Goal: Book appointment/travel/reservation

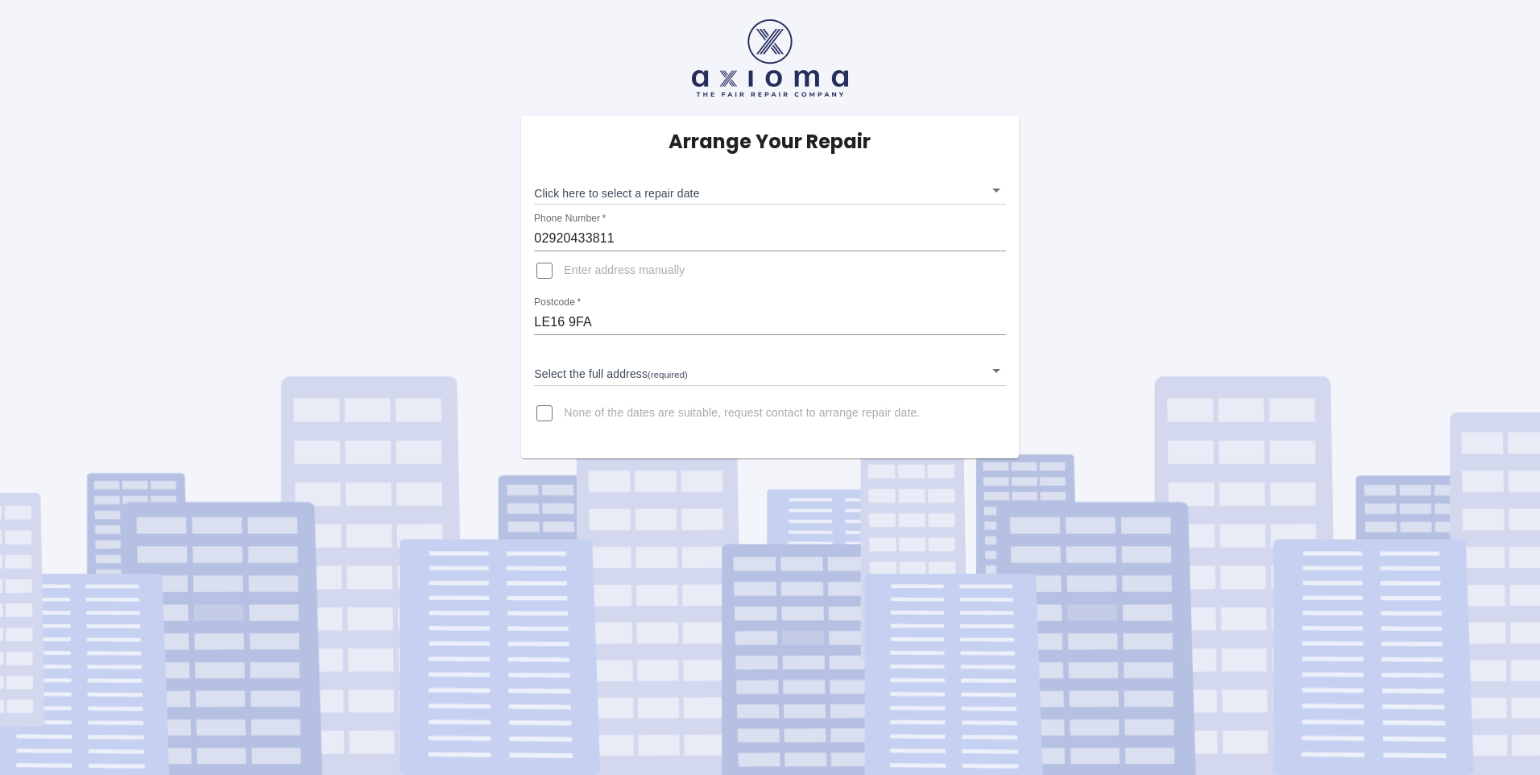
click at [664, 188] on body "Arrange Your Repair Click here to select a repair date ​ Phone Number   * 02920…" at bounding box center [770, 387] width 1540 height 775
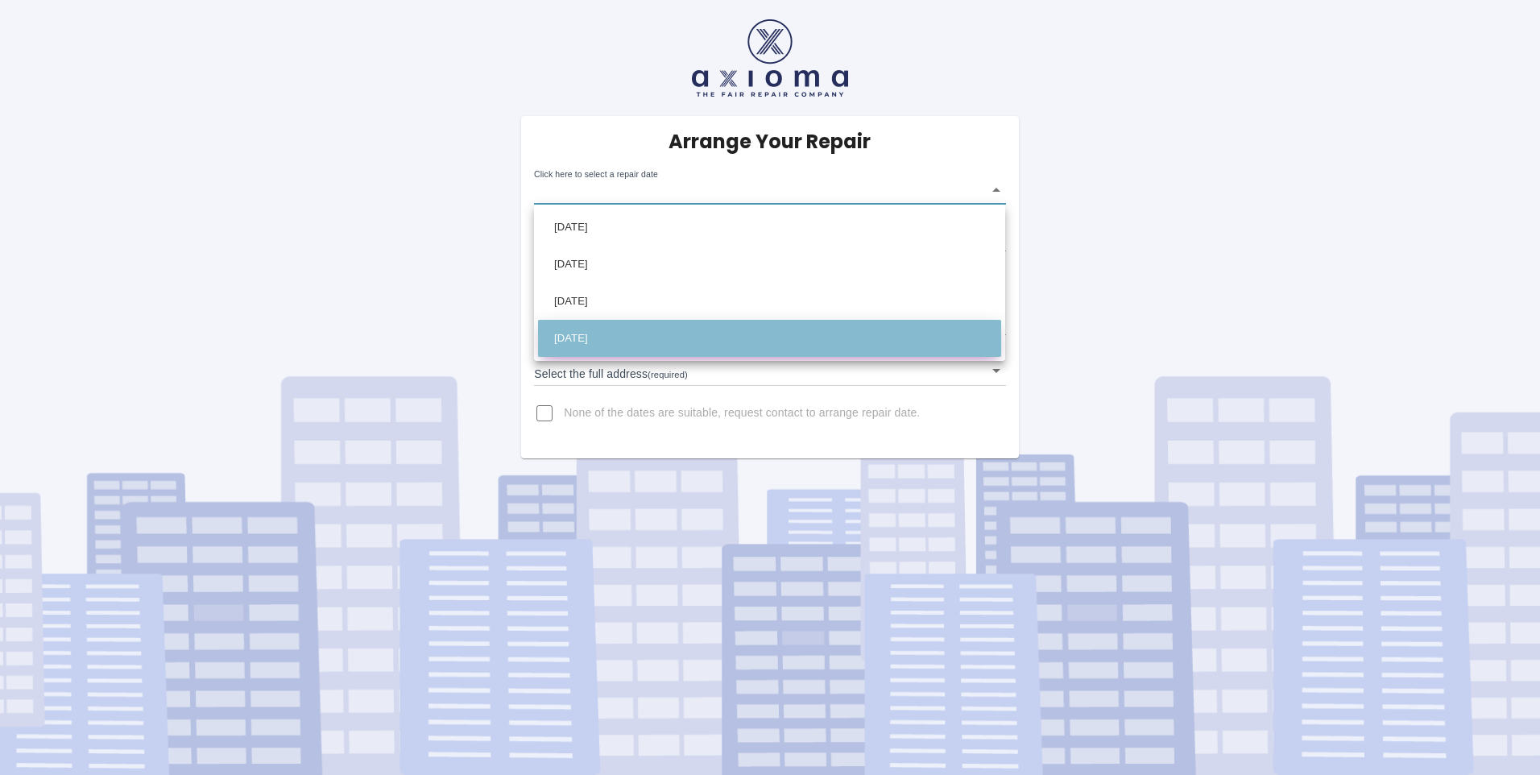
click at [616, 334] on li "[DATE]" at bounding box center [769, 338] width 463 height 37
type input "[DATE]T00:00:00.000Z"
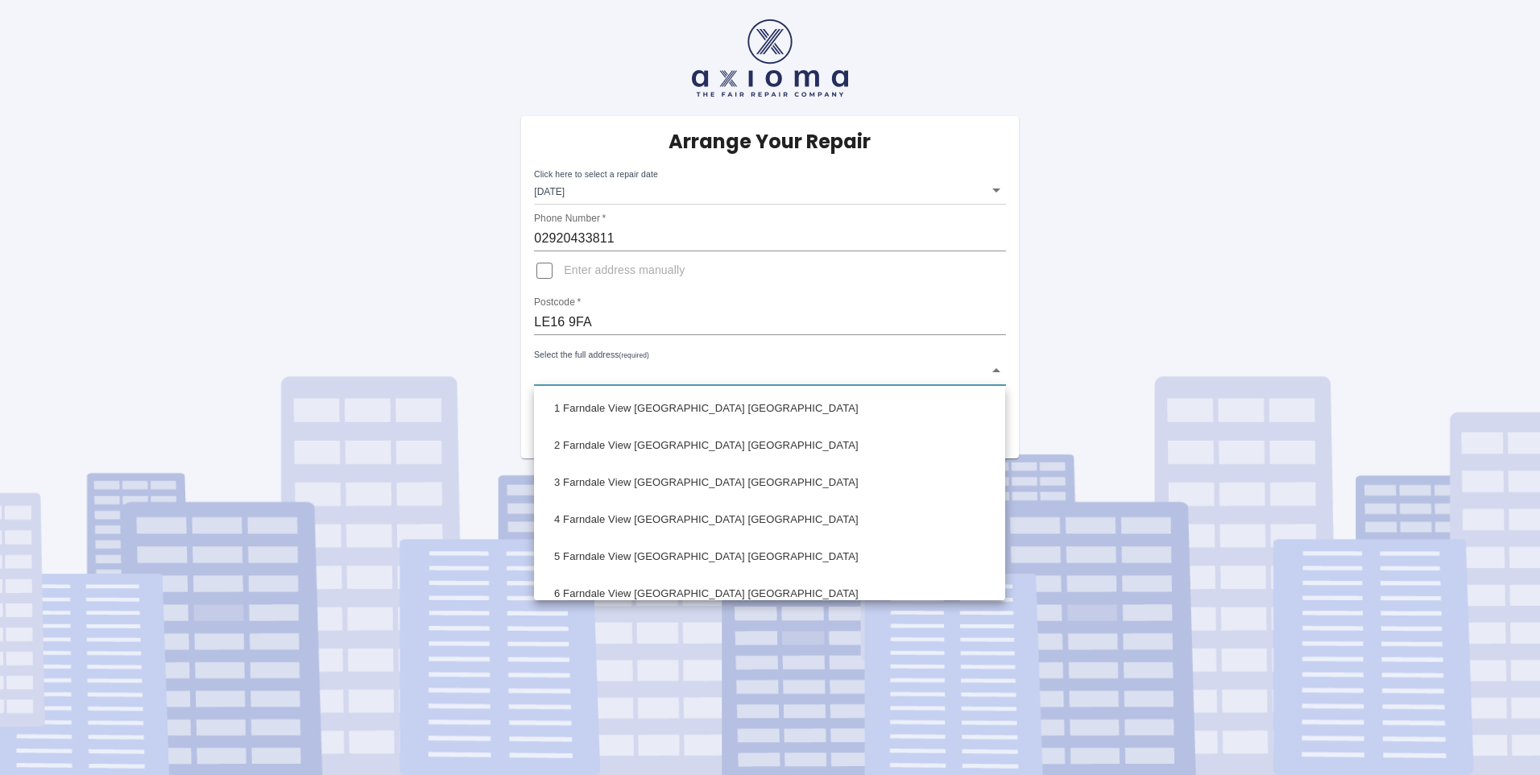
click at [602, 373] on body "Arrange Your Repair Click here to select a repair date [DATE] [DATE]T00:00:00.0…" at bounding box center [770, 387] width 1540 height 775
click at [609, 362] on div at bounding box center [770, 387] width 1540 height 775
click at [654, 373] on body "Arrange Your Repair Click here to select a repair date [DATE] [DATE]T00:00:00.0…" at bounding box center [770, 387] width 1540 height 775
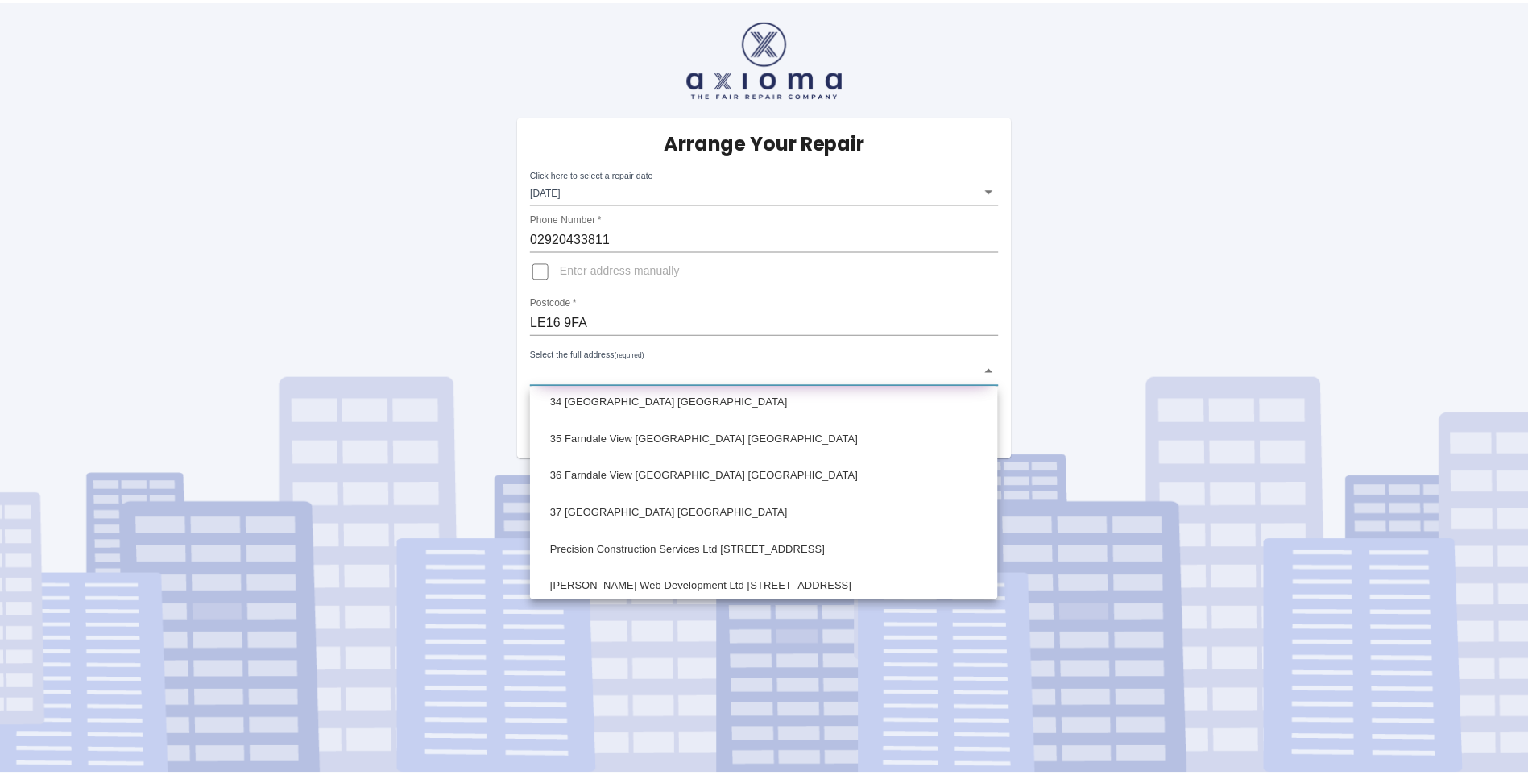
scroll to position [1208, 0]
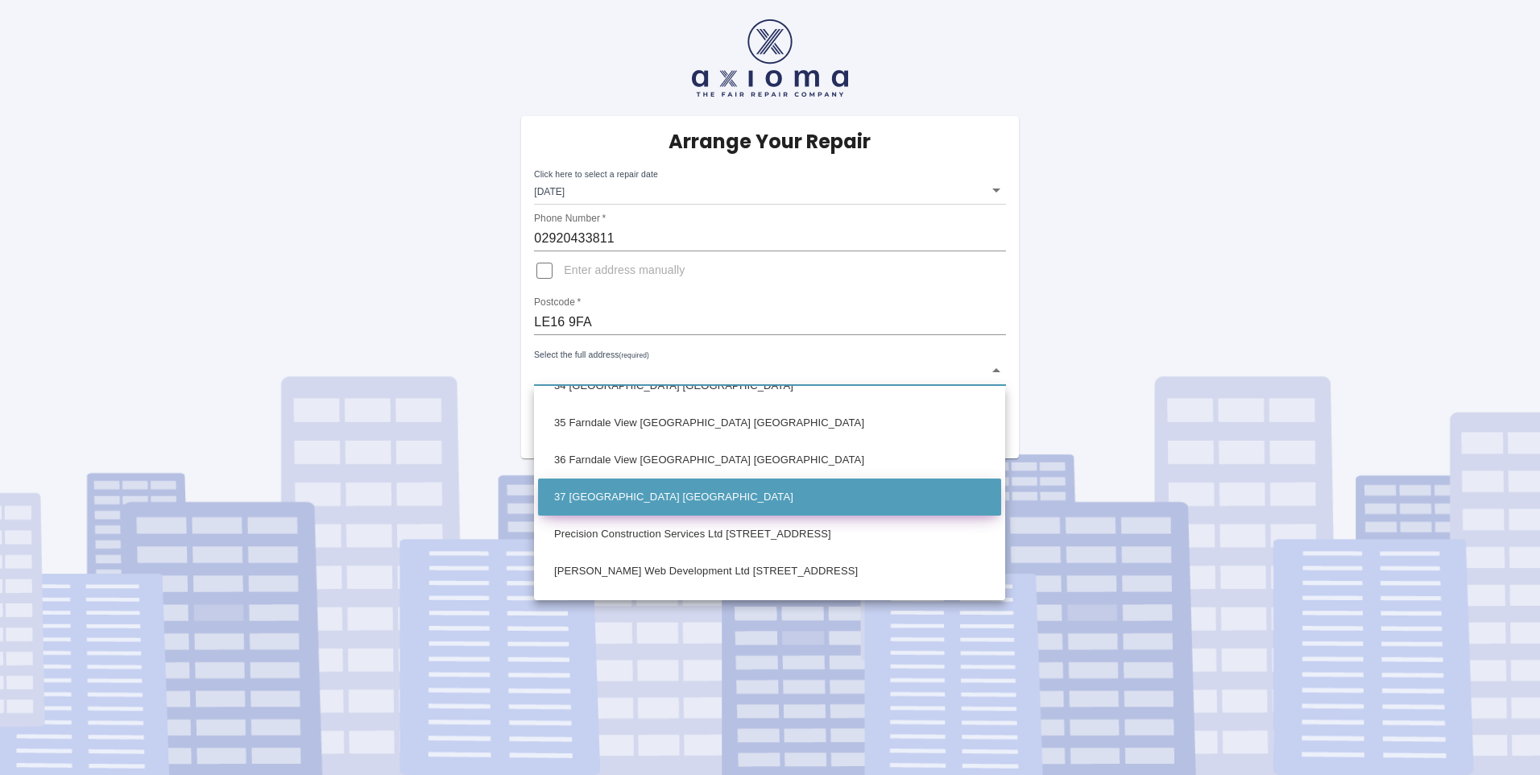
click at [648, 498] on li "37 [GEOGRAPHIC_DATA] [GEOGRAPHIC_DATA]" at bounding box center [769, 496] width 463 height 37
type input "37 [GEOGRAPHIC_DATA] [GEOGRAPHIC_DATA]"
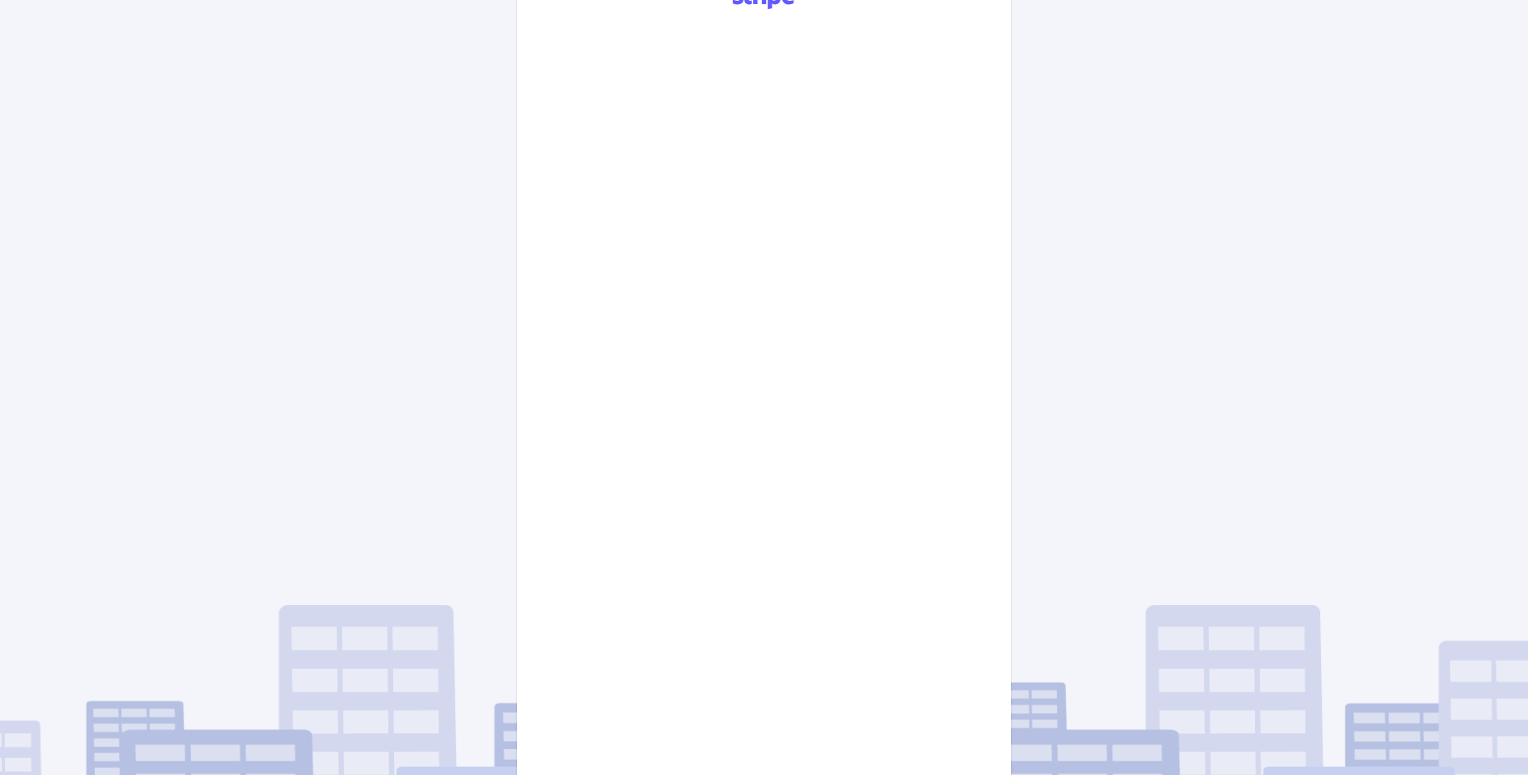
scroll to position [525, 0]
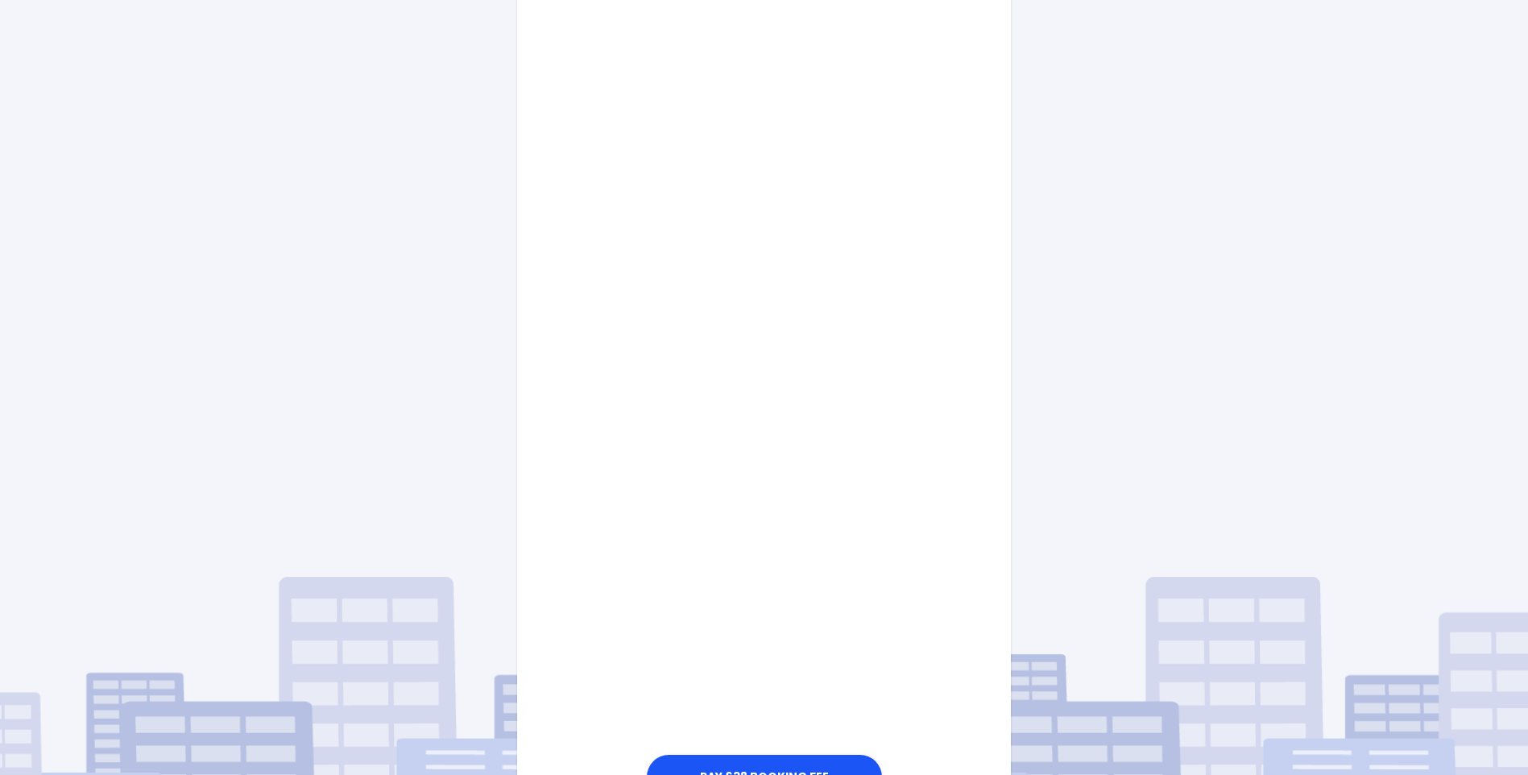
click at [923, 593] on div "Pay £38 Booking Fee" at bounding box center [763, 372] width 493 height 863
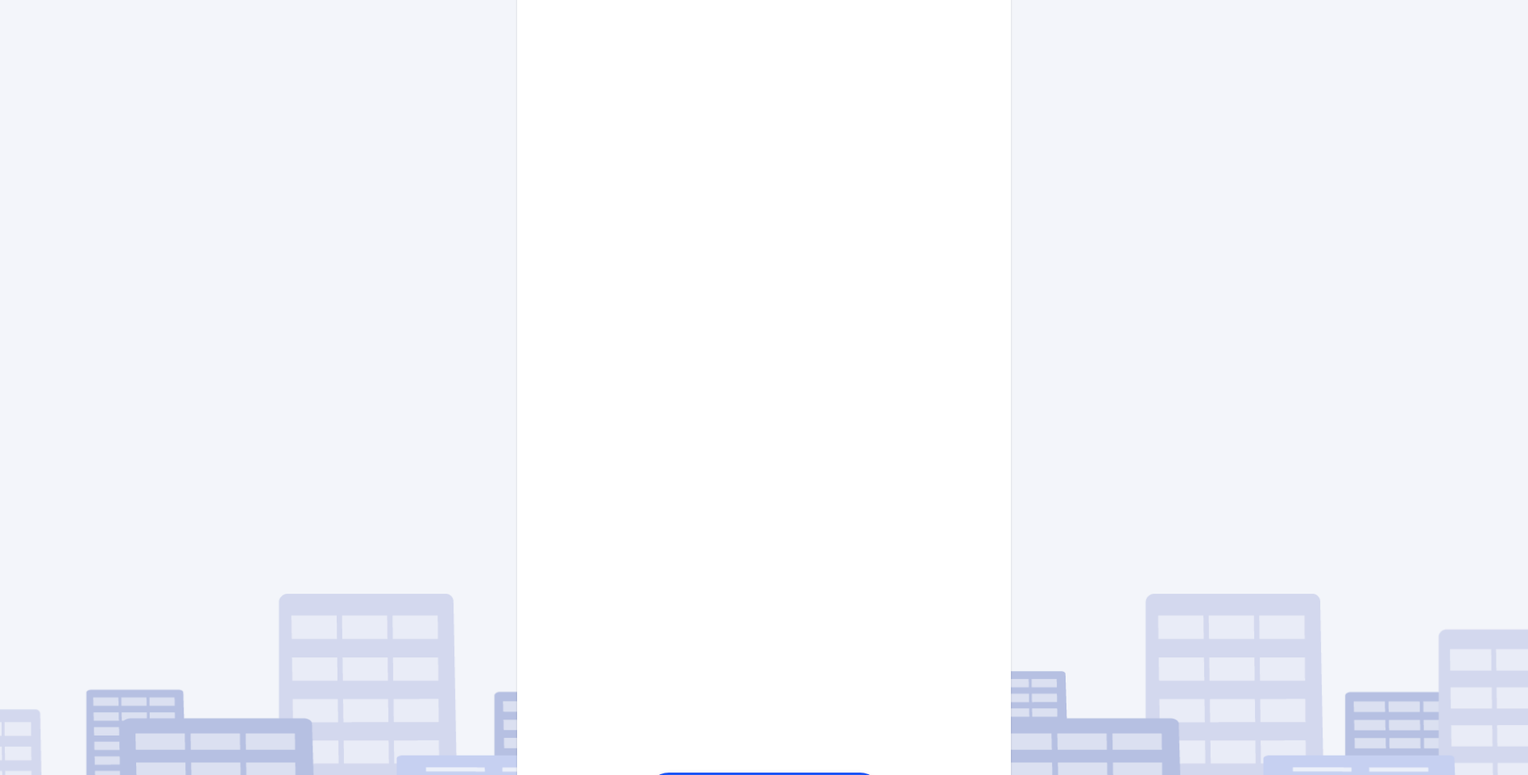
scroll to position [686, 0]
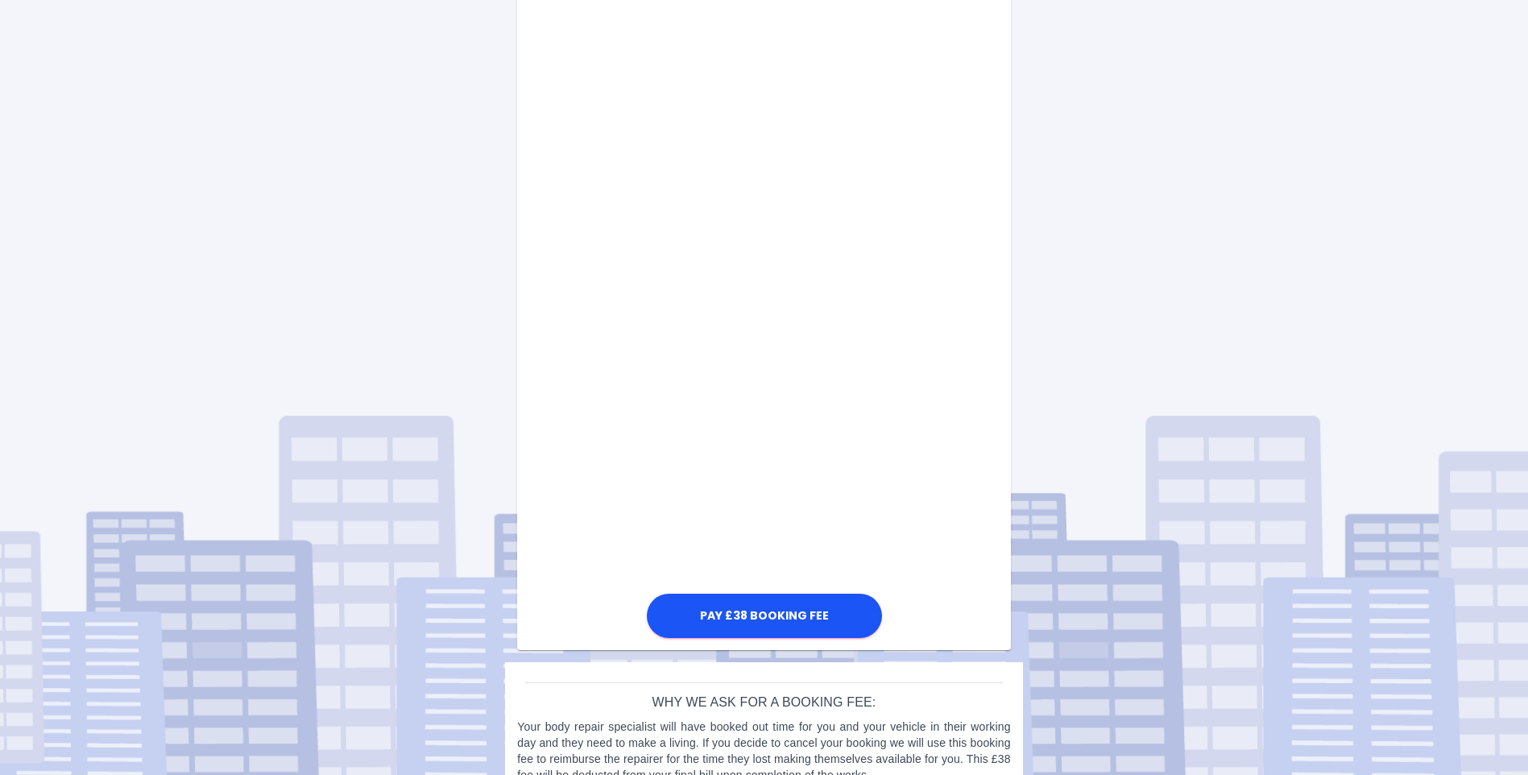
click at [916, 463] on div "Pay £38 Booking Fee" at bounding box center [763, 211] width 493 height 863
click at [895, 468] on div "Pay £38 Booking Fee" at bounding box center [763, 211] width 493 height 863
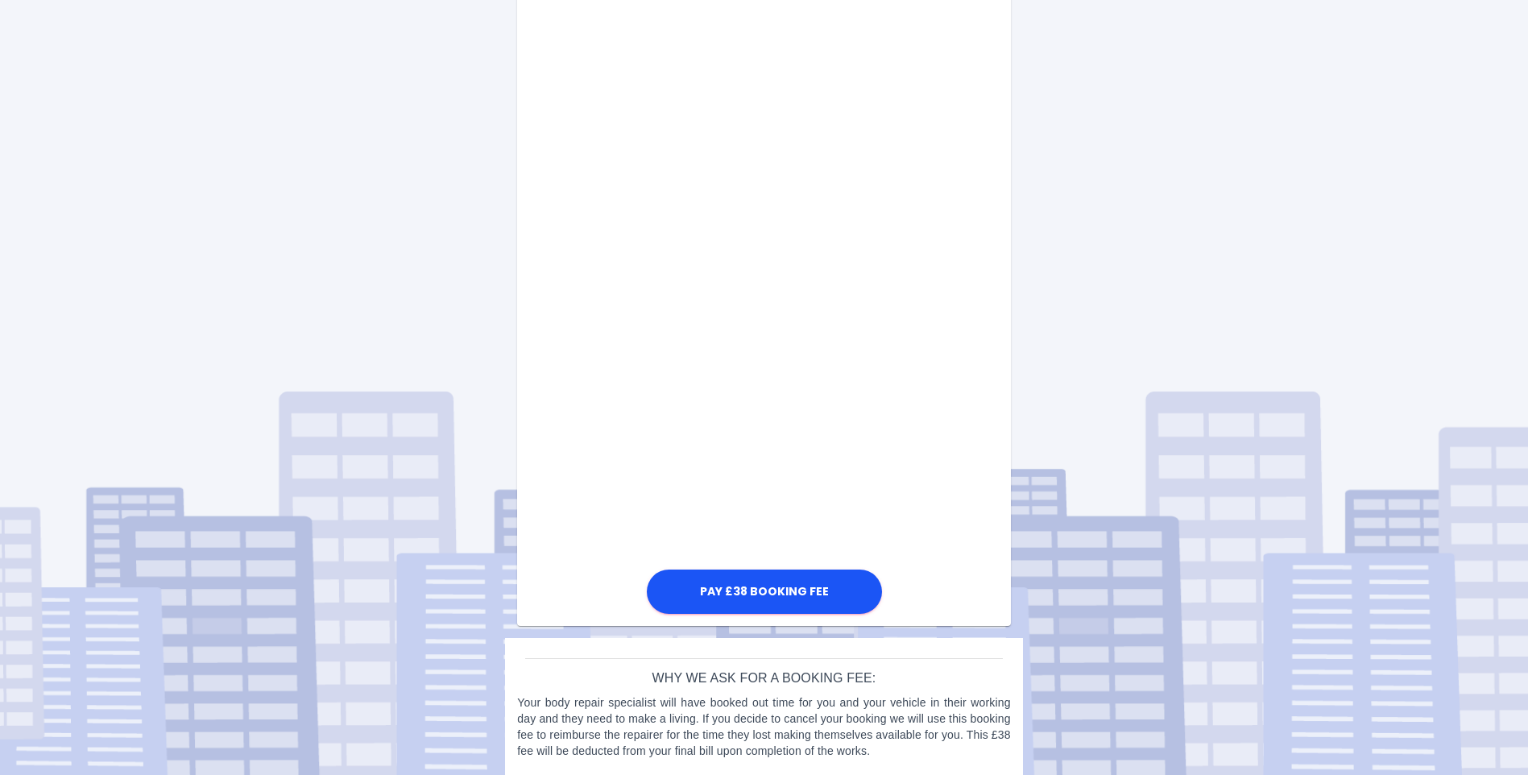
scroll to position [722, 0]
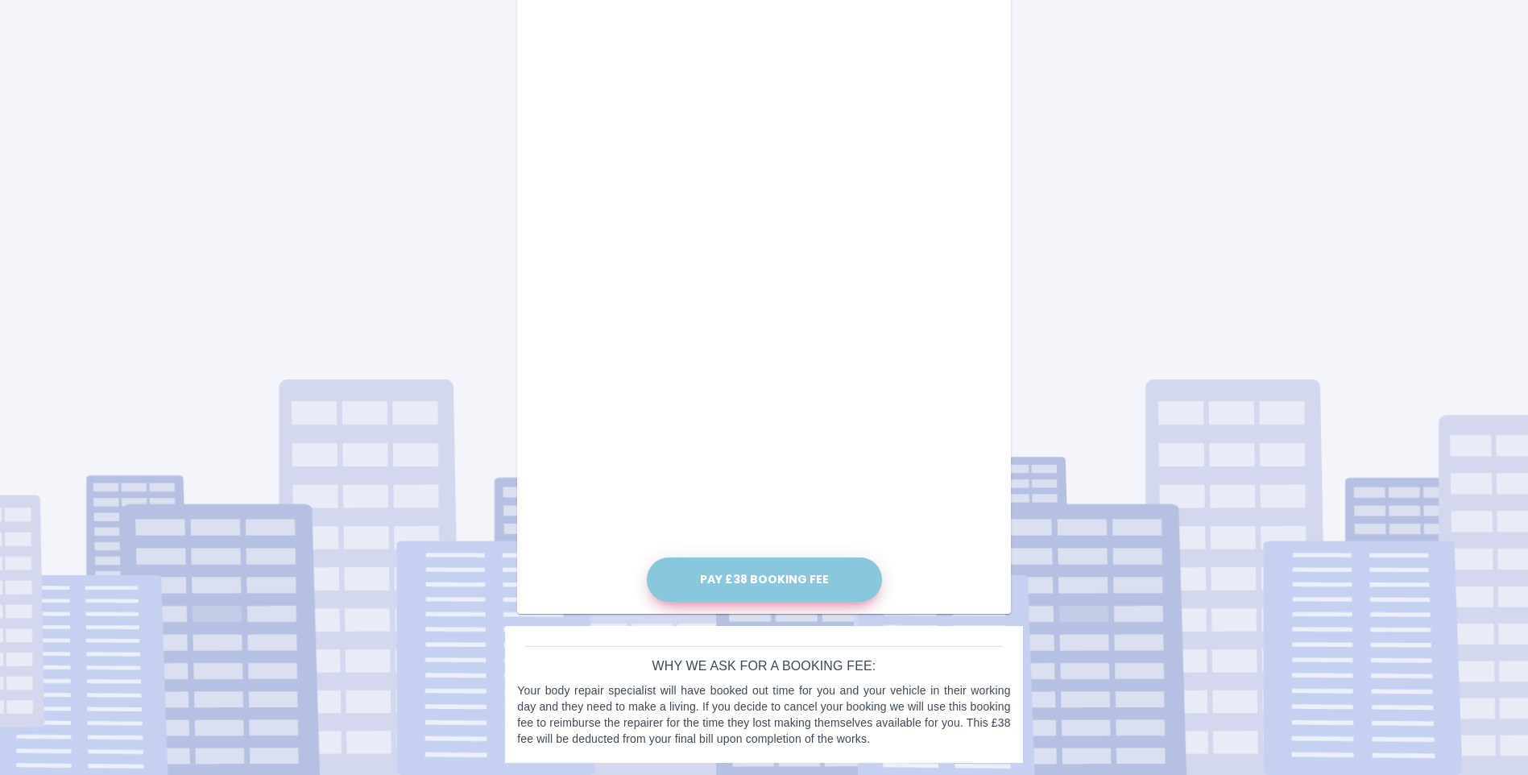
click at [776, 579] on button "Pay £38 Booking Fee" at bounding box center [764, 579] width 235 height 44
